Goal: Task Accomplishment & Management: Use online tool/utility

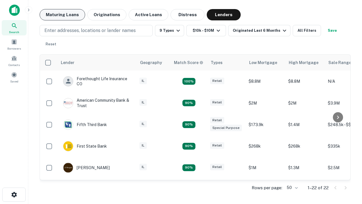
click at [62, 15] on button "Maturing Loans" at bounding box center [63, 14] width 46 height 11
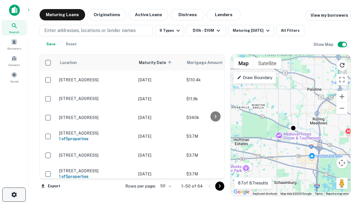
click at [14, 194] on icon "button" at bounding box center [14, 194] width 7 height 7
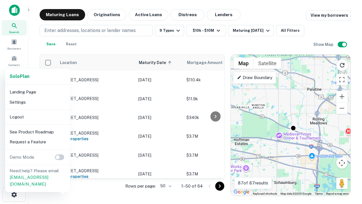
click at [37, 116] on li "Logout" at bounding box center [37, 117] width 60 height 10
